Goal: Check status: Check status

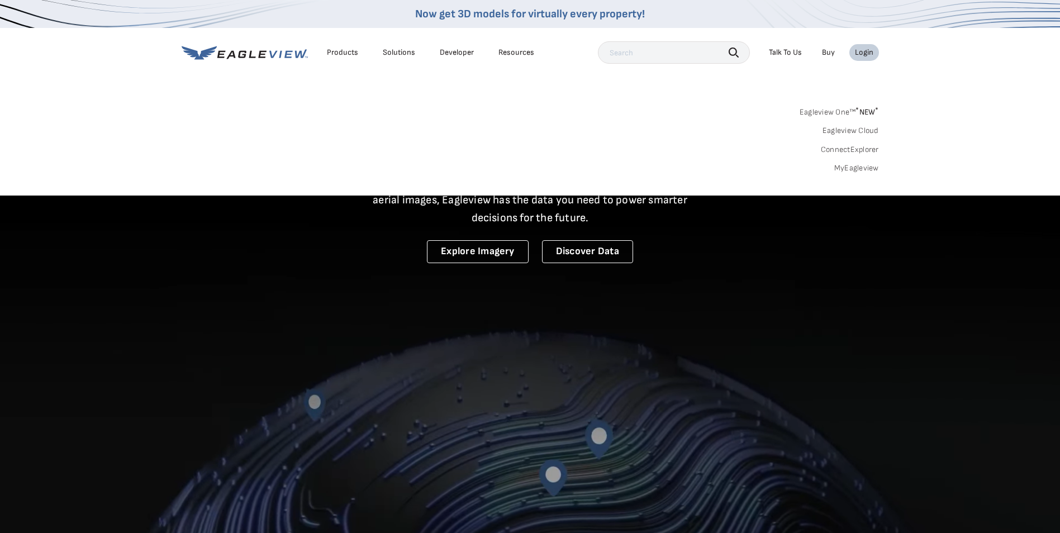
click at [855, 170] on link "MyEagleview" at bounding box center [856, 168] width 45 height 10
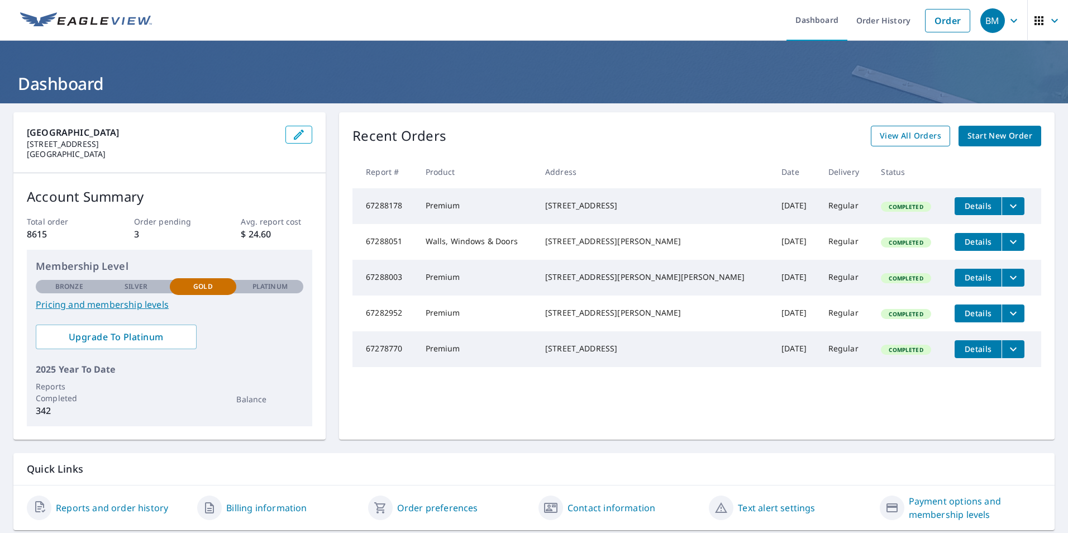
click at [920, 136] on span "View All Orders" at bounding box center [910, 136] width 61 height 14
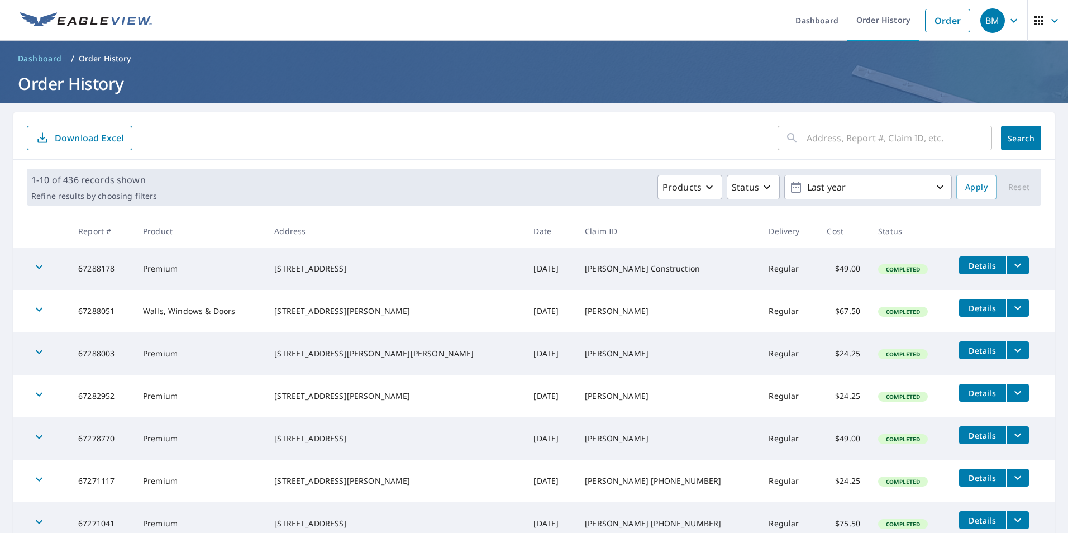
click at [815, 139] on input "text" at bounding box center [899, 137] width 185 height 31
type input "256"
click at [1023, 142] on span "Search" at bounding box center [1021, 138] width 22 height 11
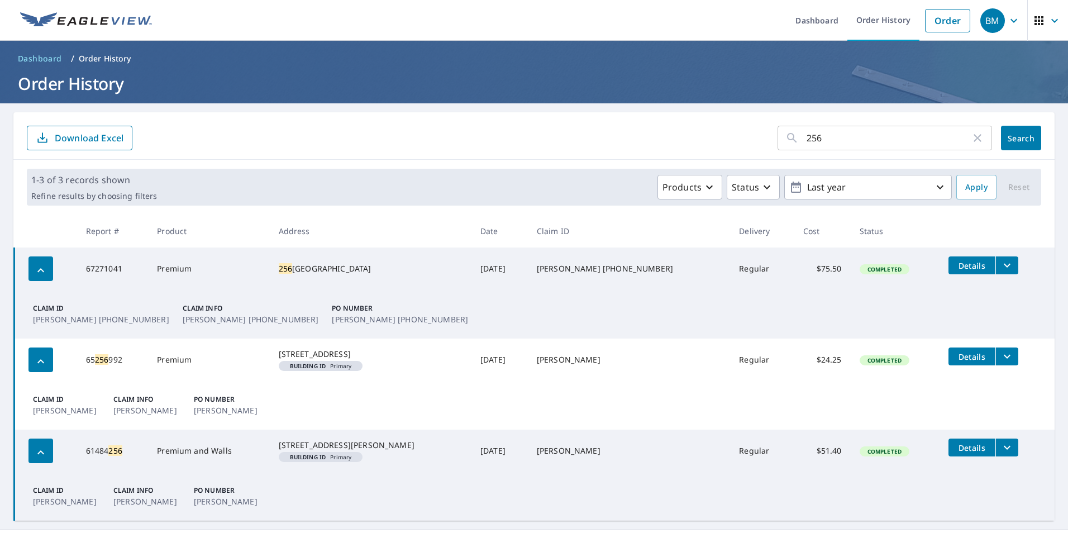
click at [1000, 263] on icon "filesDropdownBtn-67271041" at bounding box center [1006, 265] width 13 height 13
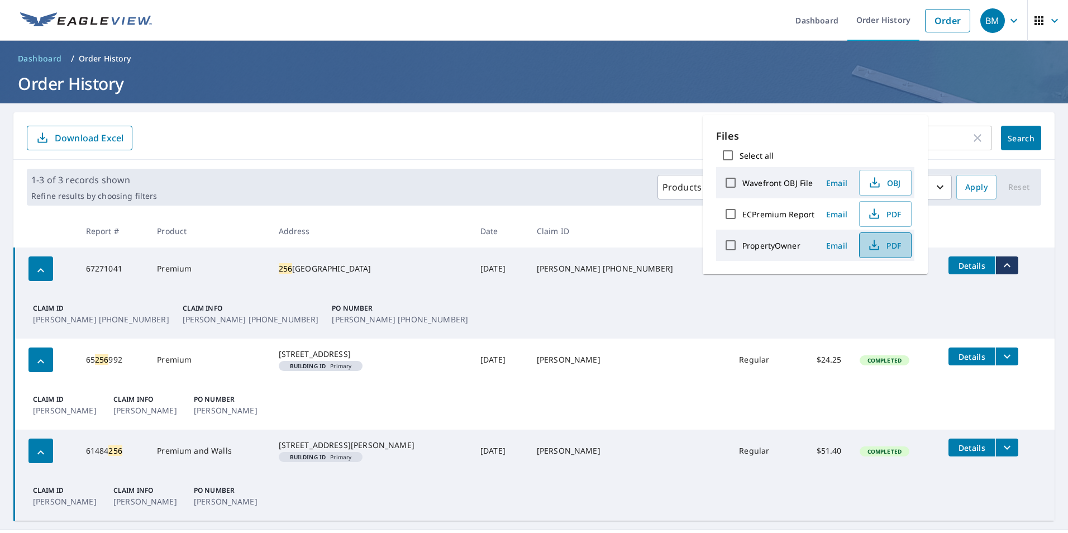
click at [881, 245] on span "PDF" at bounding box center [884, 245] width 36 height 13
